Goal: Task Accomplishment & Management: Use online tool/utility

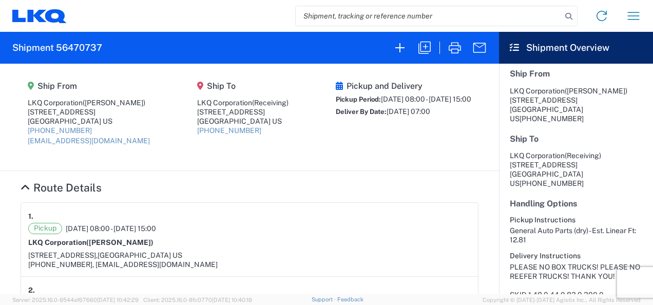
scroll to position [154, 0]
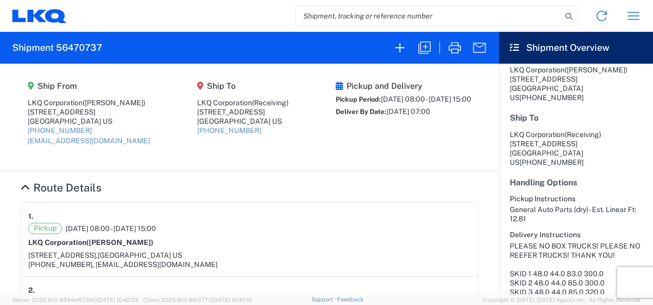
click at [75, 49] on h2 "Shipment 56470737" at bounding box center [57, 48] width 90 height 12
copy h2 "56470737"
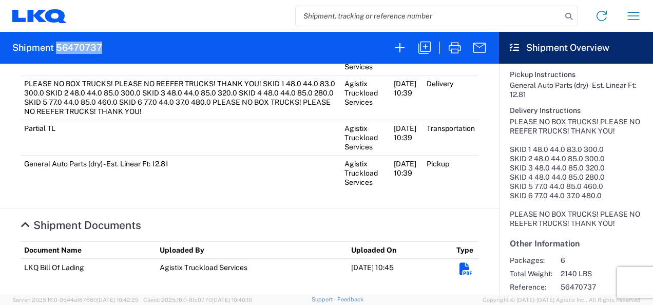
scroll to position [308, 0]
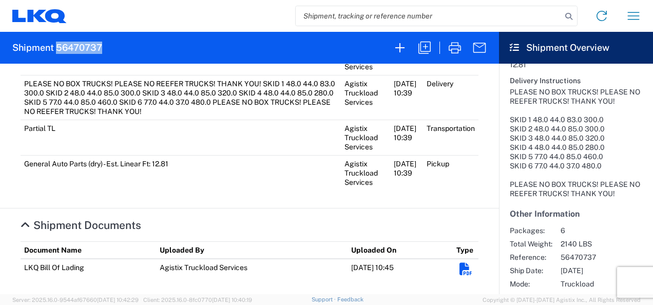
click at [85, 48] on h2 "Shipment 56470737" at bounding box center [57, 48] width 90 height 12
copy h2 "56470737"
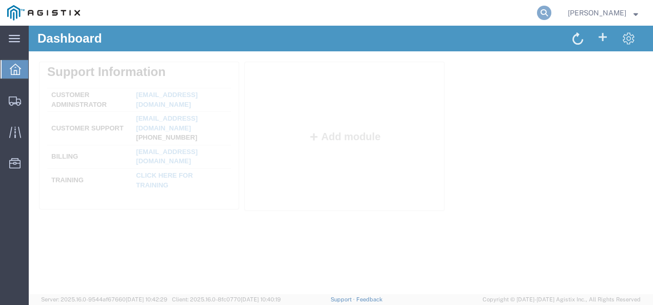
click at [551, 16] on icon at bounding box center [544, 13] width 14 height 14
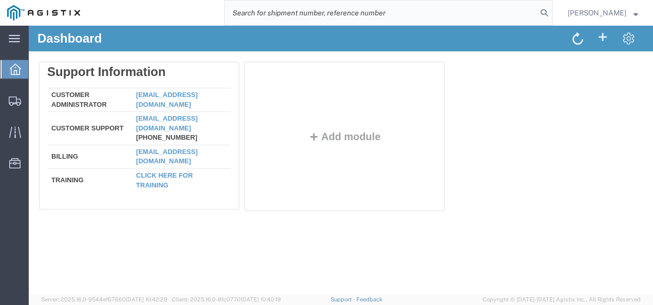
paste input "56462432"
type input "56462432"
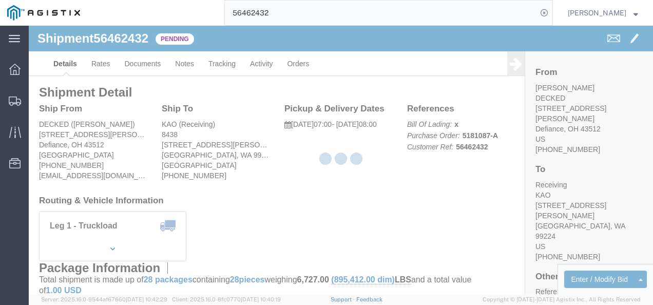
click at [336, 169] on div at bounding box center [341, 160] width 624 height 268
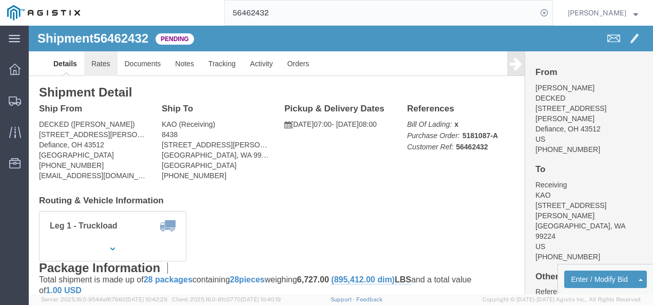
click link "Rates"
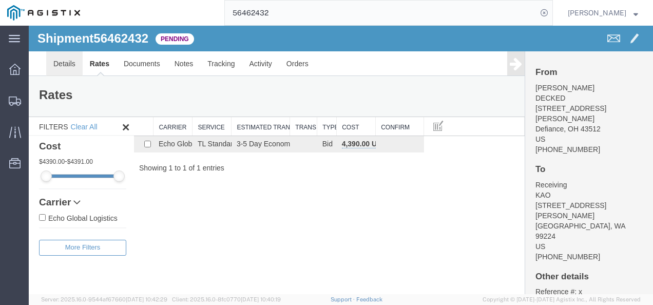
click at [66, 61] on link "Details" at bounding box center [64, 63] width 36 height 25
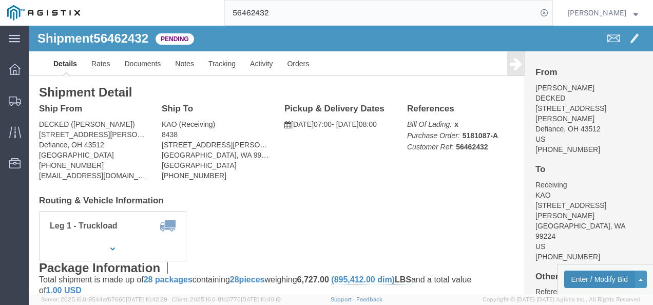
click button "Enter / Modify Bid"
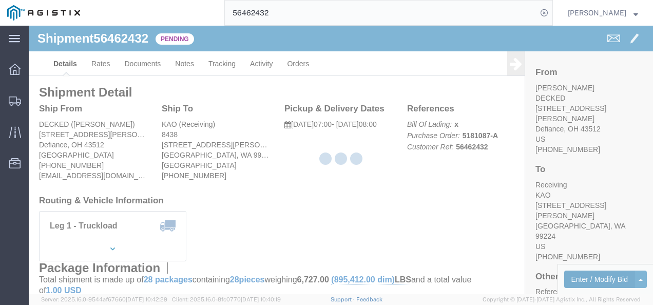
select select "4622"
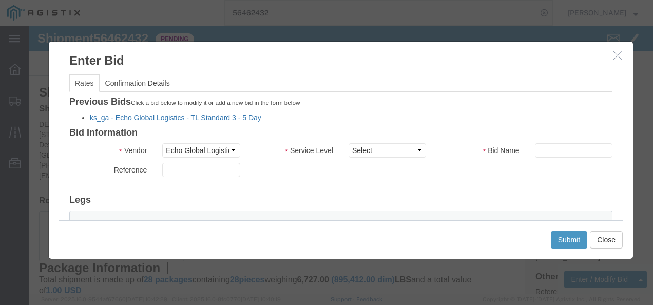
click link "ks_ga - Echo Global Logistics - TL Standard 3 - 5 Day"
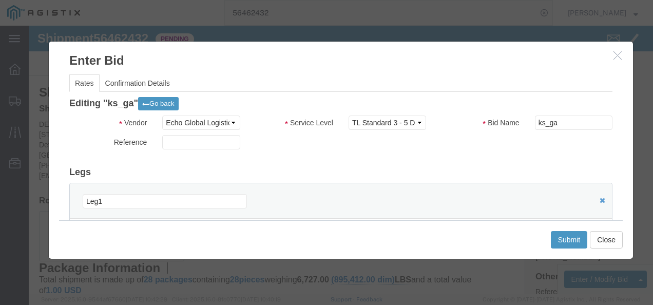
scroll to position [51, 0]
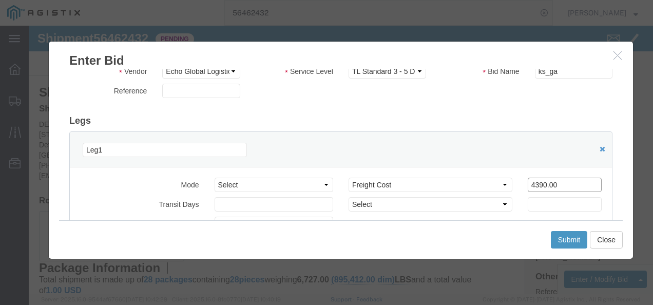
drag, startPoint x: 528, startPoint y: 156, endPoint x: 355, endPoint y: 145, distance: 172.8
click div "Mode Select Air Less than Truckload Multi-Leg Ocean Freight Rail Small Parcel T…"
type input "3500"
click button "Submit"
